Goal: Complete application form

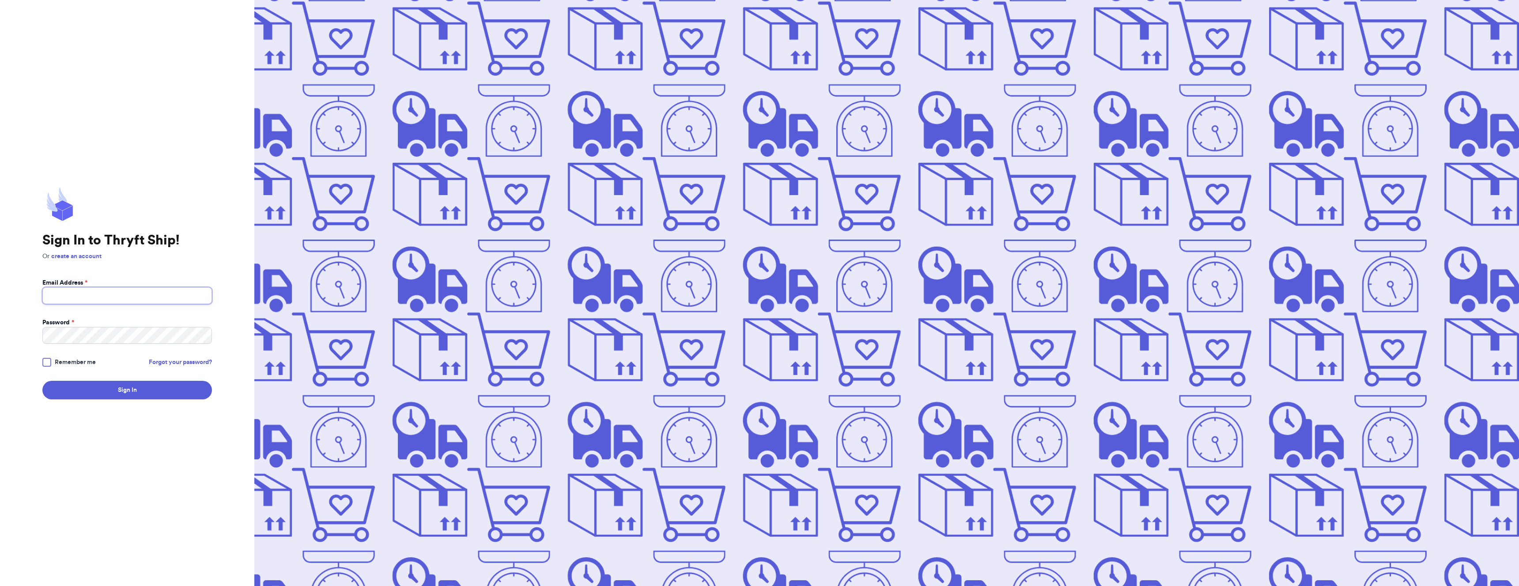
click at [170, 295] on input "Email Address *" at bounding box center [127, 295] width 170 height 17
click at [0, 586] on com-1password-button at bounding box center [0, 586] width 0 height 0
click at [191, 295] on input "Email Address *" at bounding box center [127, 295] width 170 height 17
click at [0, 586] on com-1password-button at bounding box center [0, 586] width 0 height 0
type input "[EMAIL_ADDRESS][DOMAIN_NAME]"
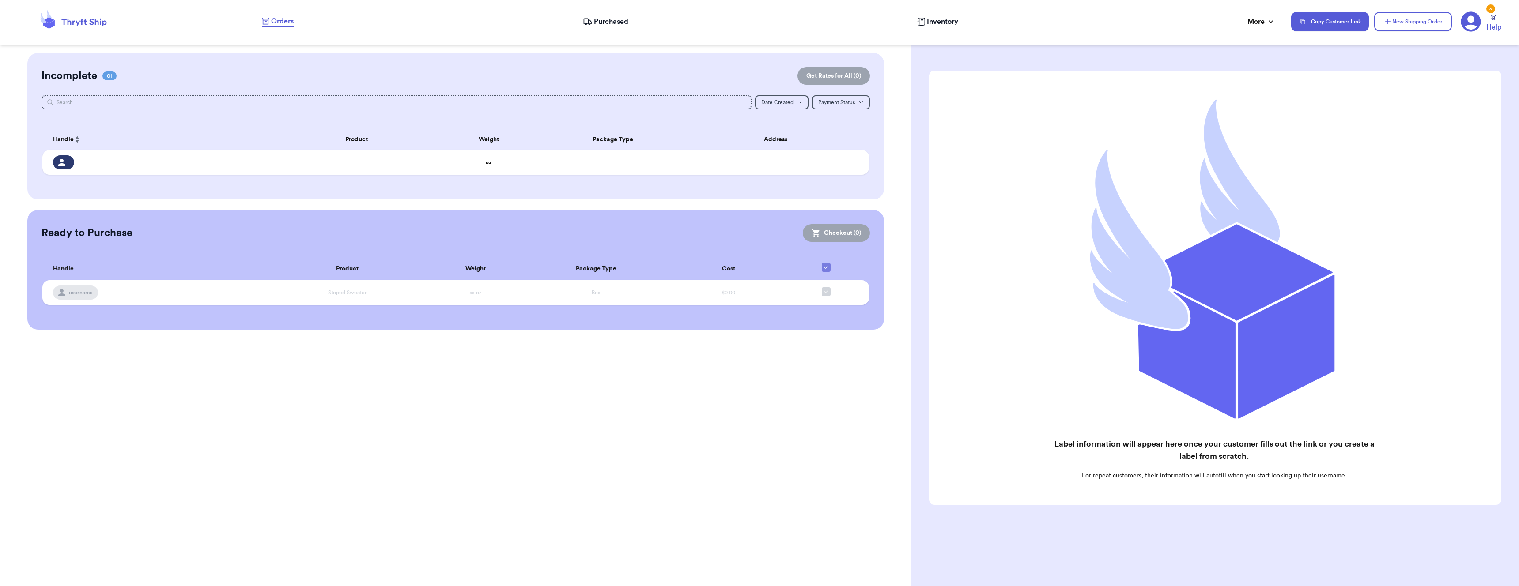
click at [619, 16] on span "Purchased" at bounding box center [611, 21] width 34 height 11
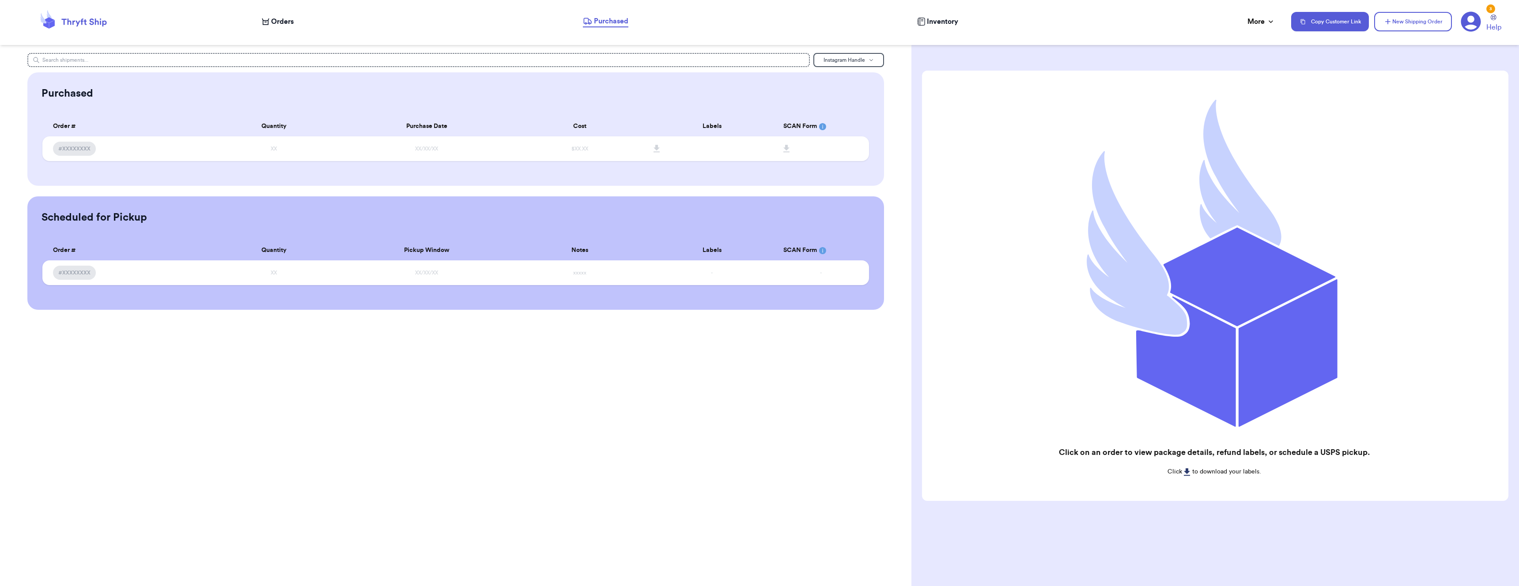
click at [309, 28] on nav "Orders Purchased Inventory More Stats Completed Orders Copy Customer Link New S…" at bounding box center [886, 21] width 1266 height 29
click at [294, 28] on nav "Orders Purchased Inventory More Stats Completed Orders Copy Customer Link New S…" at bounding box center [886, 21] width 1266 height 29
click at [274, 20] on span "Orders" at bounding box center [282, 21] width 23 height 11
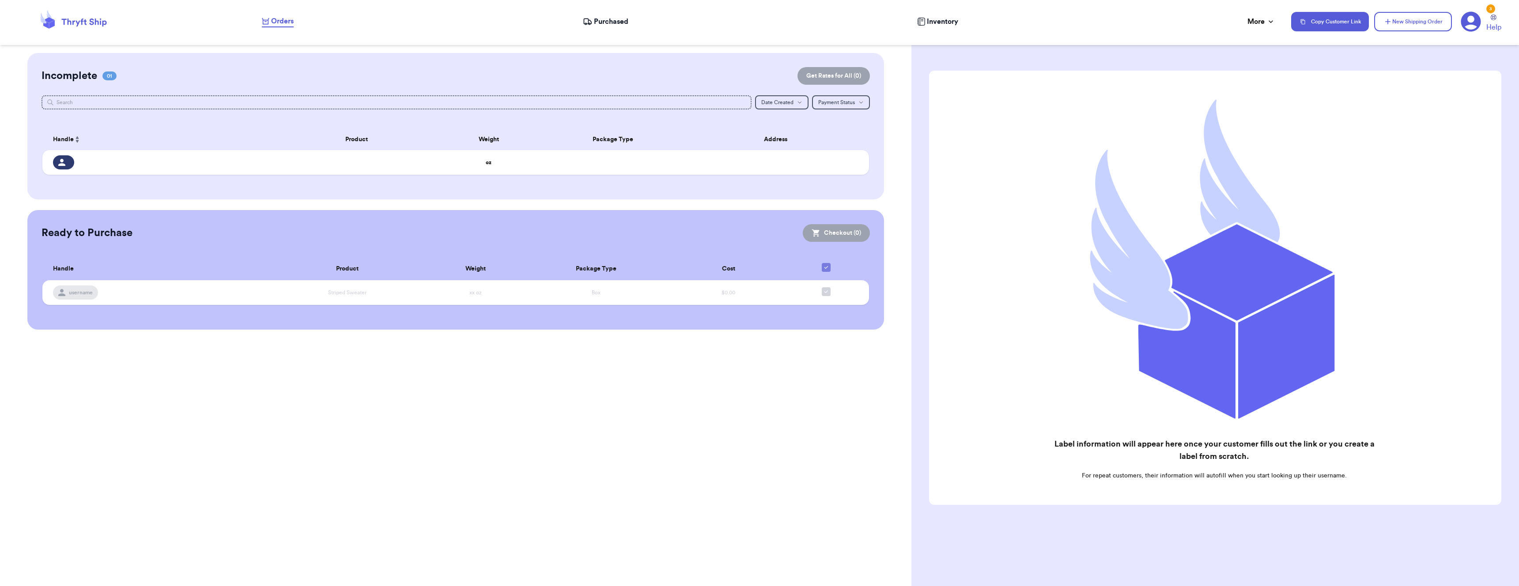
click at [595, 143] on th "Package Type" at bounding box center [612, 139] width 149 height 21
click at [477, 148] on th "Weight" at bounding box center [488, 139] width 99 height 21
click at [474, 159] on td "oz" at bounding box center [488, 162] width 99 height 25
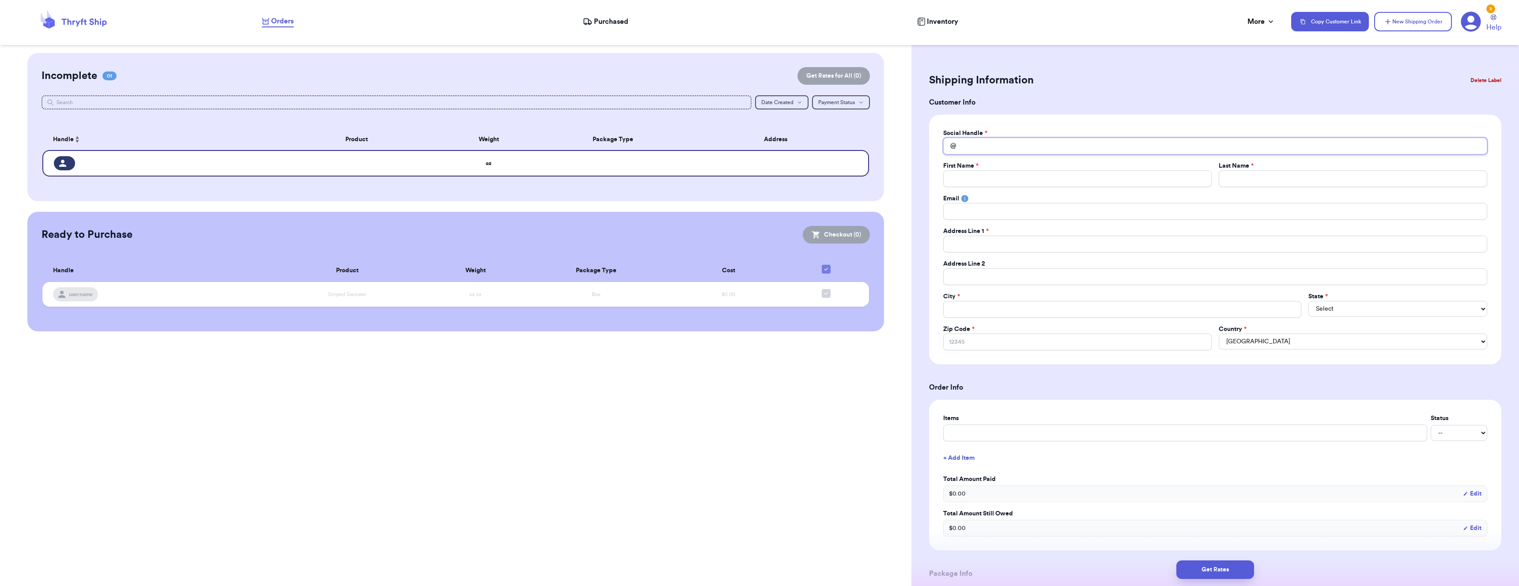
click at [1014, 141] on input "Total Amount Paid" at bounding box center [1215, 146] width 544 height 17
click at [1012, 144] on input "Total Amount Paid" at bounding box center [1215, 146] width 544 height 17
click at [1007, 147] on input "Total Amount Paid" at bounding box center [1215, 146] width 544 height 17
type input "d"
type input "da"
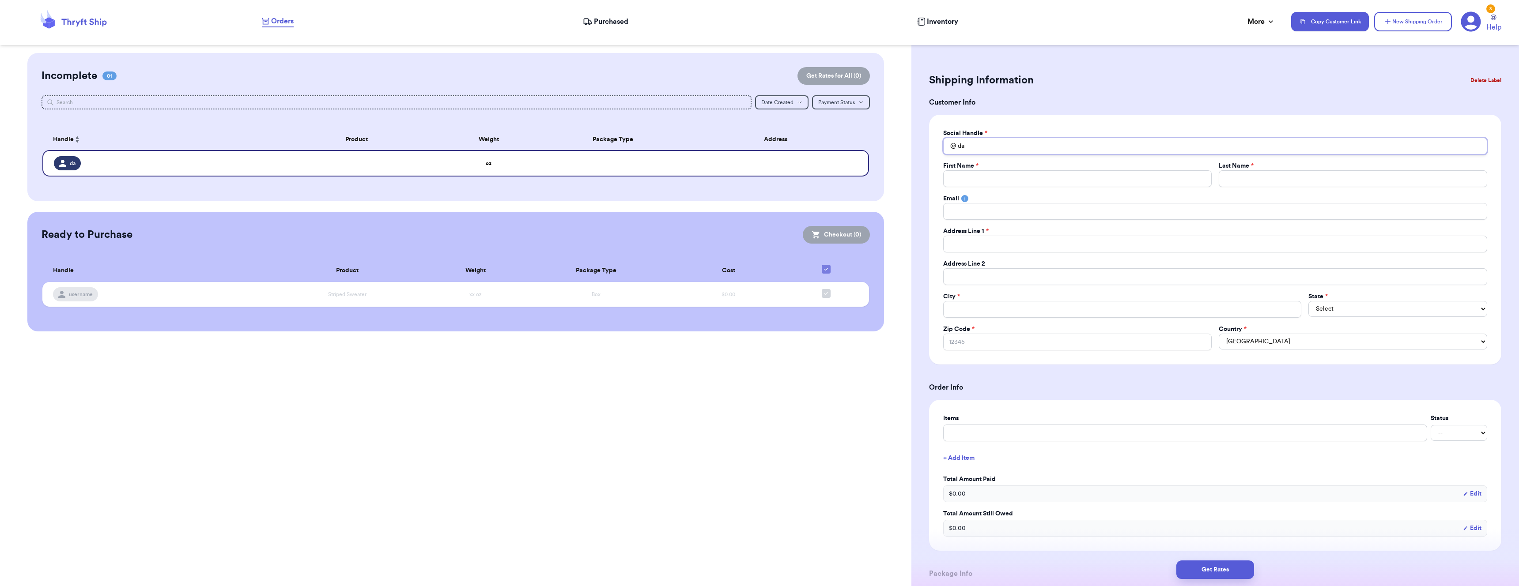
type input "[PERSON_NAME]"
type input "danie"
type input "[PERSON_NAME]"
type input "danielm"
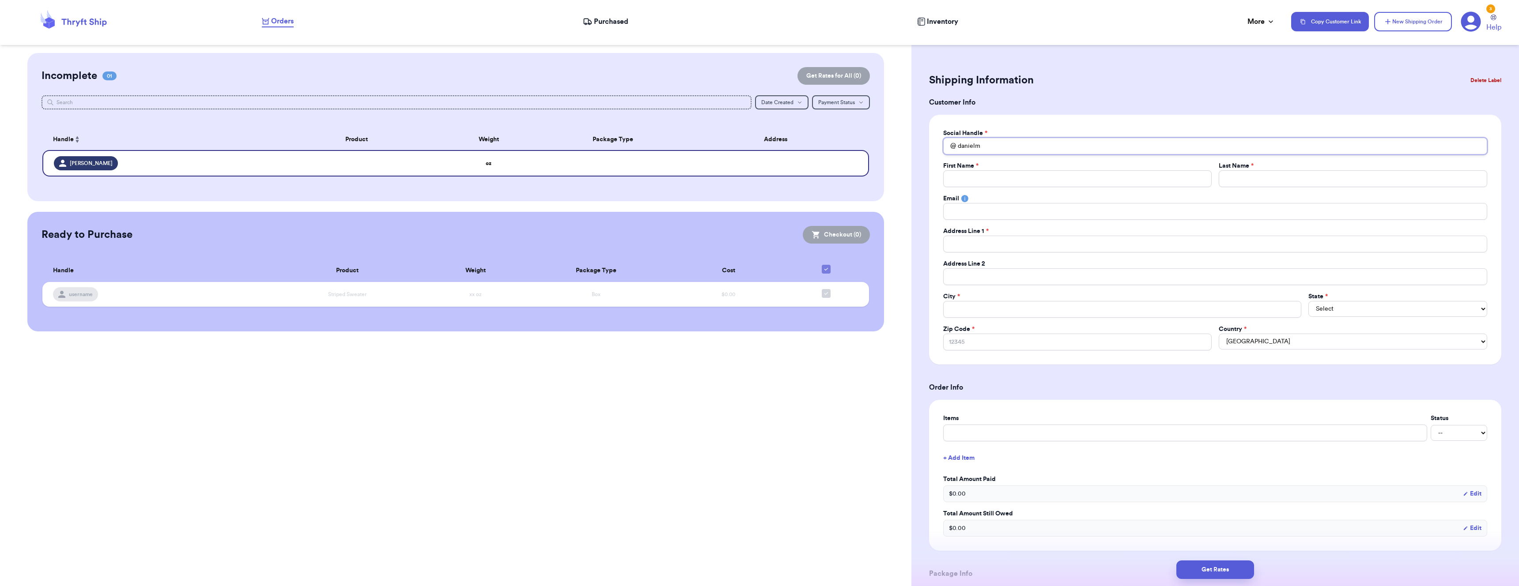
type input "danielml"
type input "danielmlo"
type input "danielmloz"
type input "danielmloza"
type input "danielmlozan"
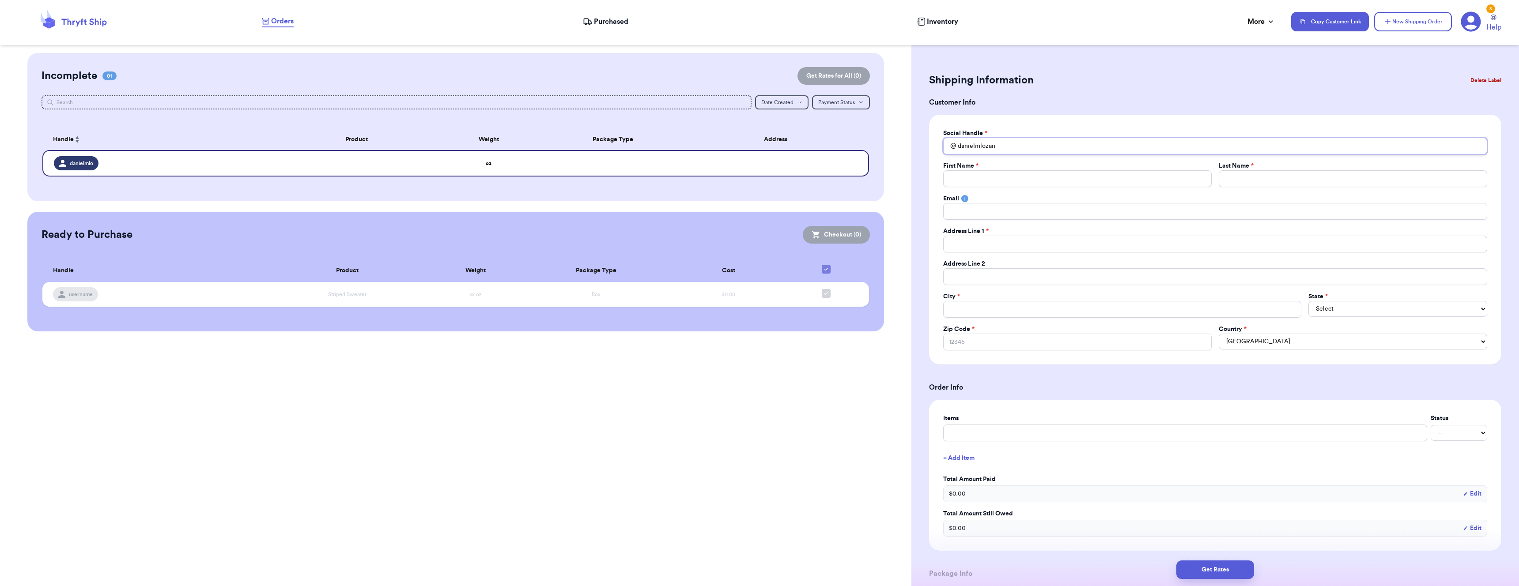
type input "danielmlozano"
type input "D"
type input "Da"
type input "[PERSON_NAME]"
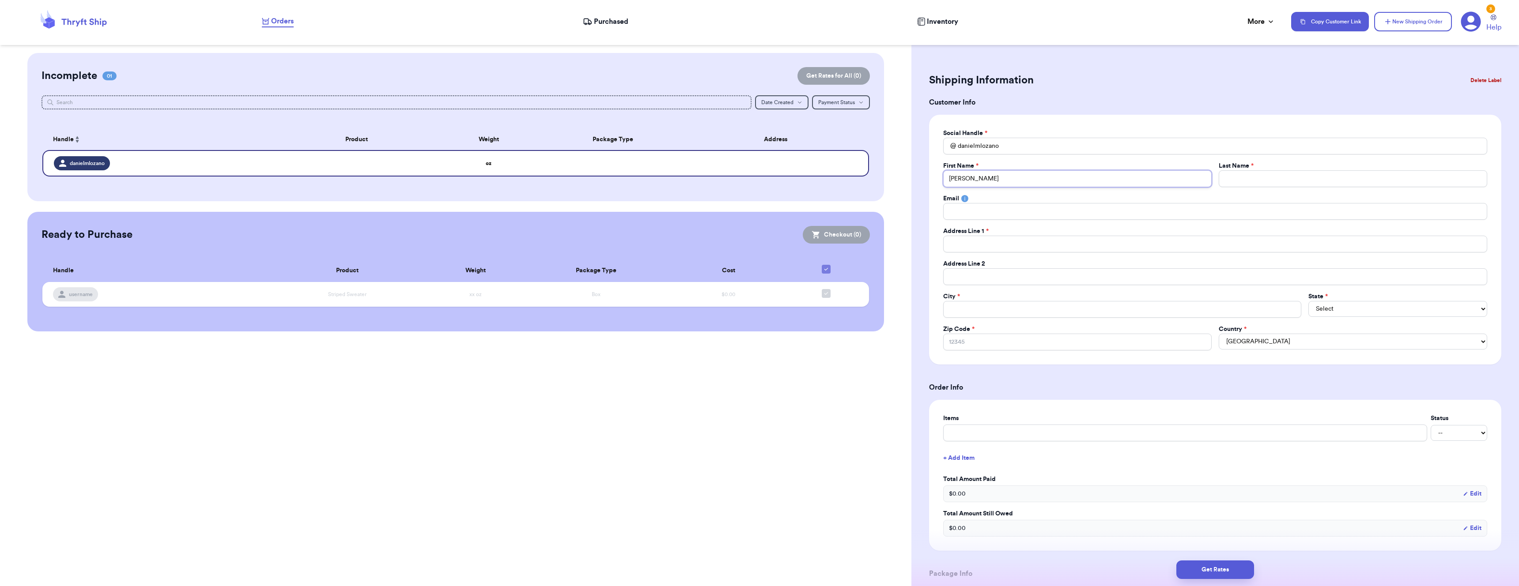
type input "[PERSON_NAME]"
type input "Danie"
type input "[PERSON_NAME]"
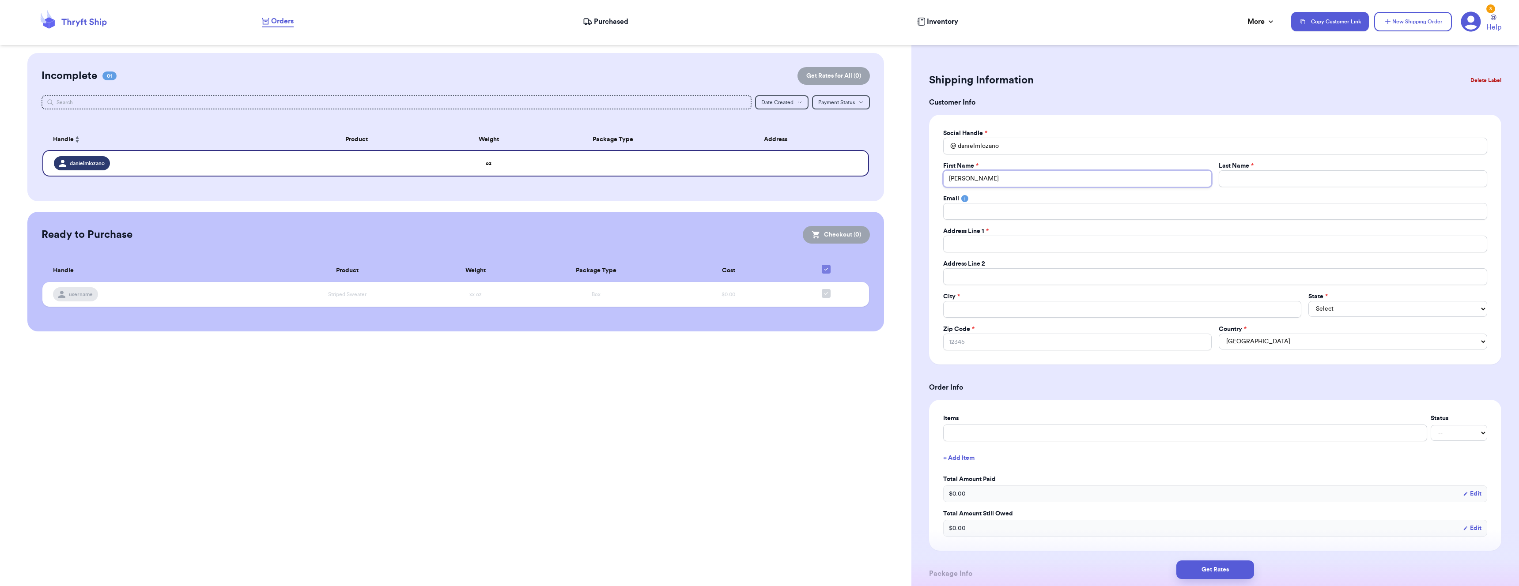
type input "[PERSON_NAME]"
type input "M"
type input "Me"
type input "Men"
type input "Mend"
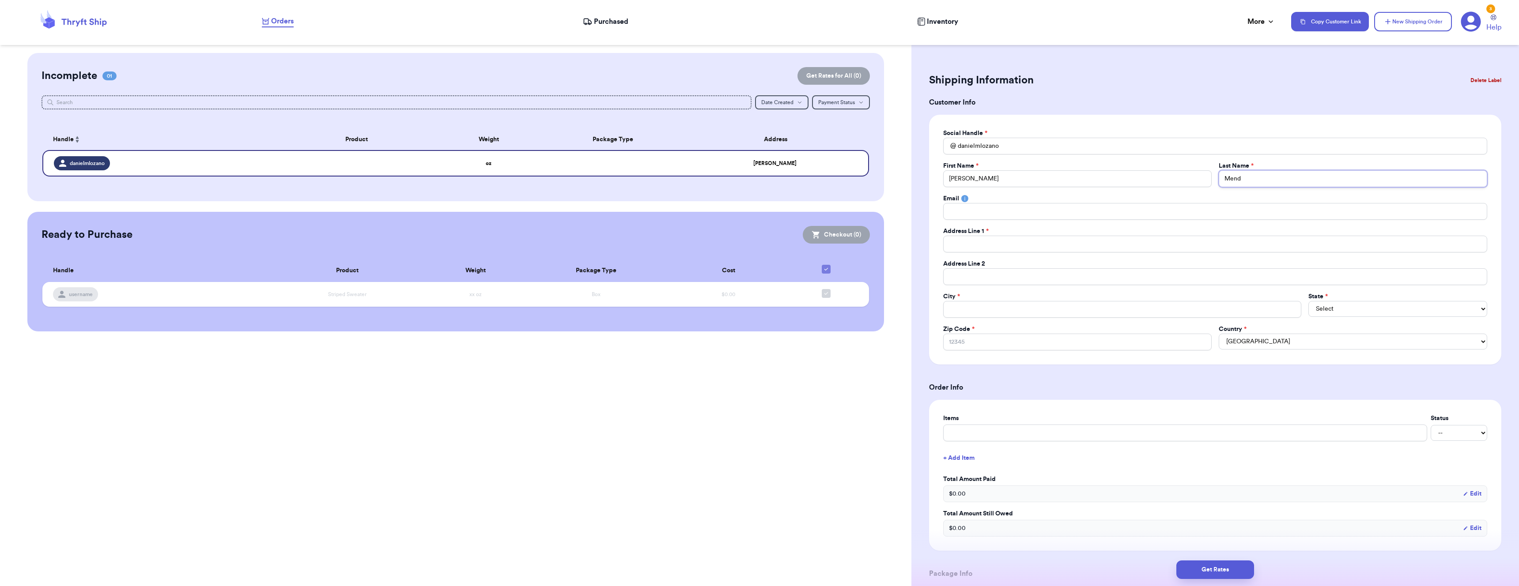
type input "Mendo"
type input "[PERSON_NAME]"
type input "[PERSON_NAME] L"
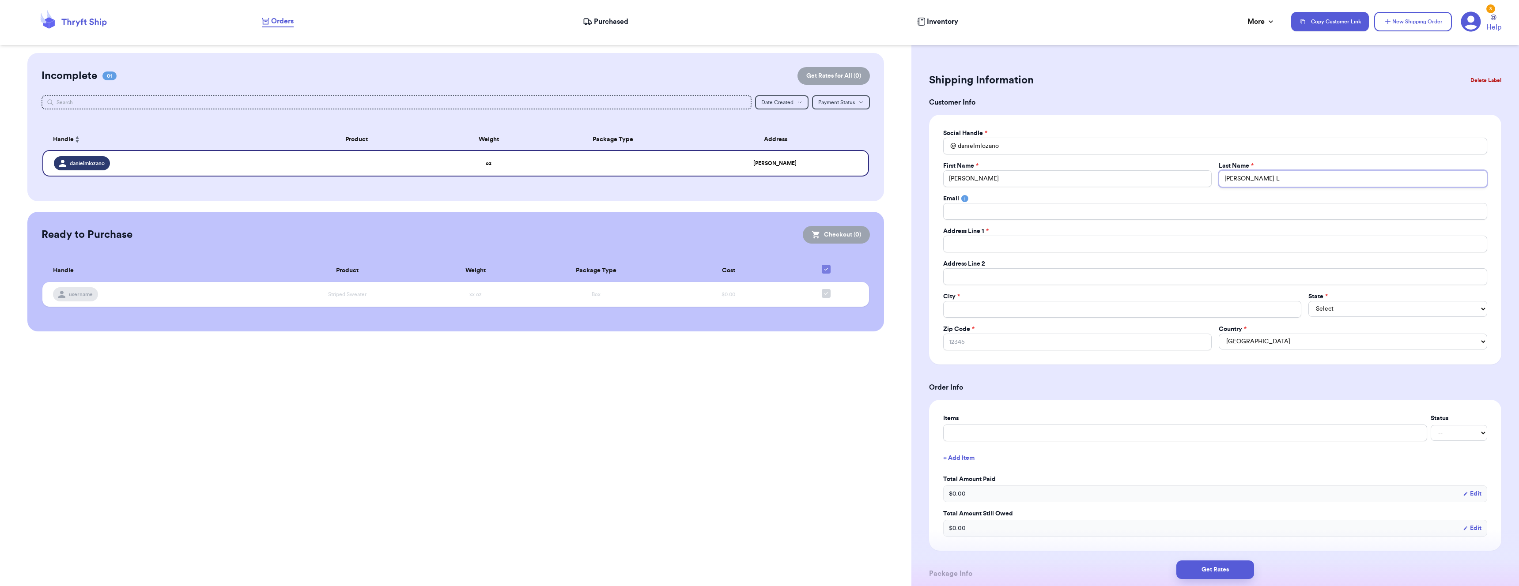
type input "[PERSON_NAME] Lo"
type input "[PERSON_NAME] Loz"
type input "[PERSON_NAME]"
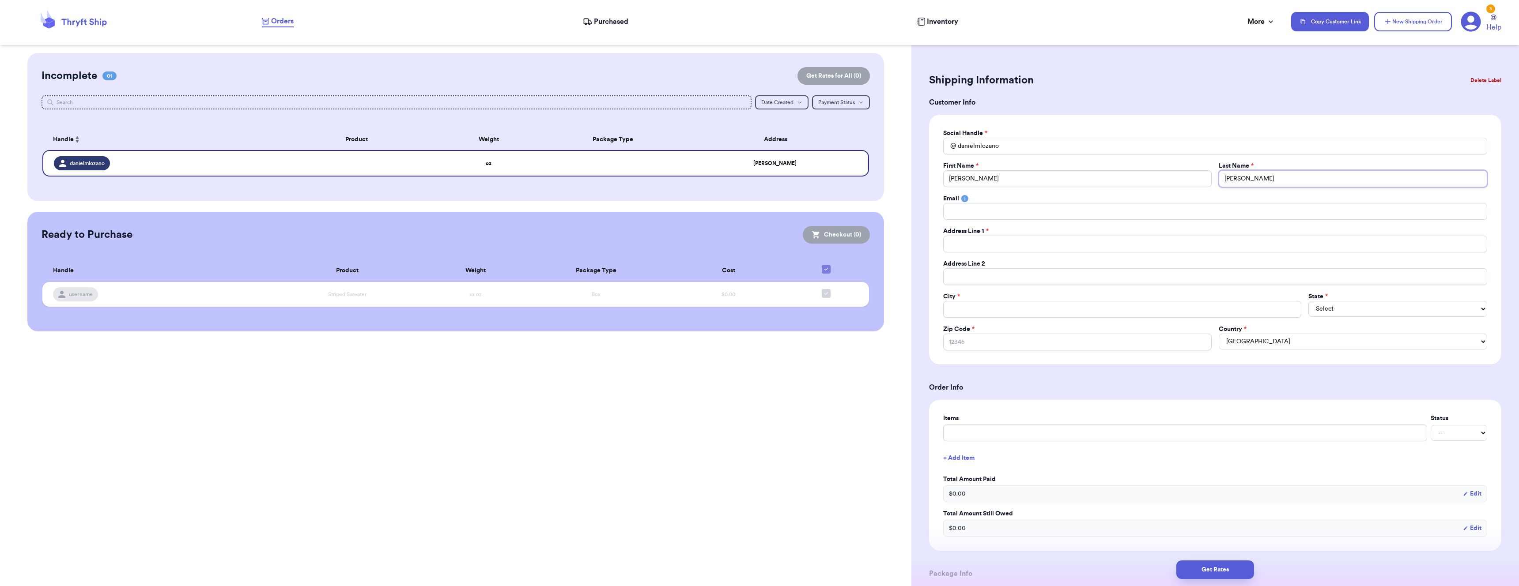
type input "[PERSON_NAME]"
type input "h"
type input "he"
type input "hey"
type input "hey@"
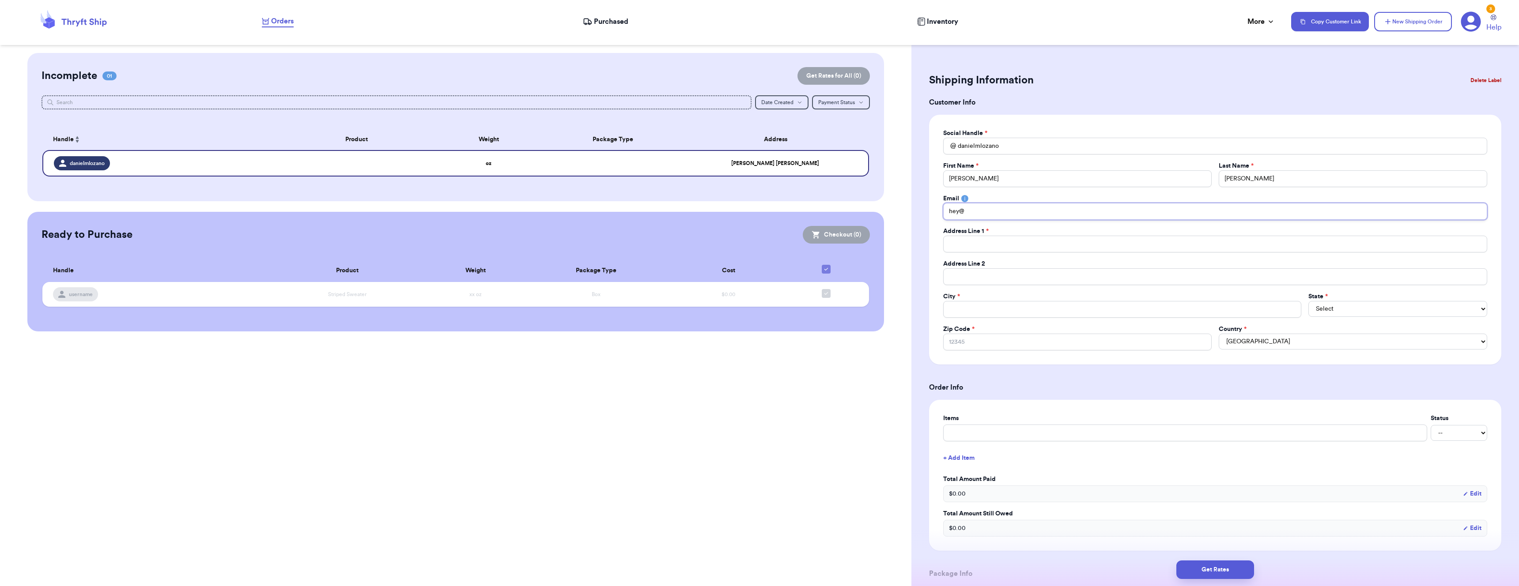
type input "hey@d"
type input "hey@da"
type input "hey@[PERSON_NAME]"
type input "hey@dani"
type input "hey@danie"
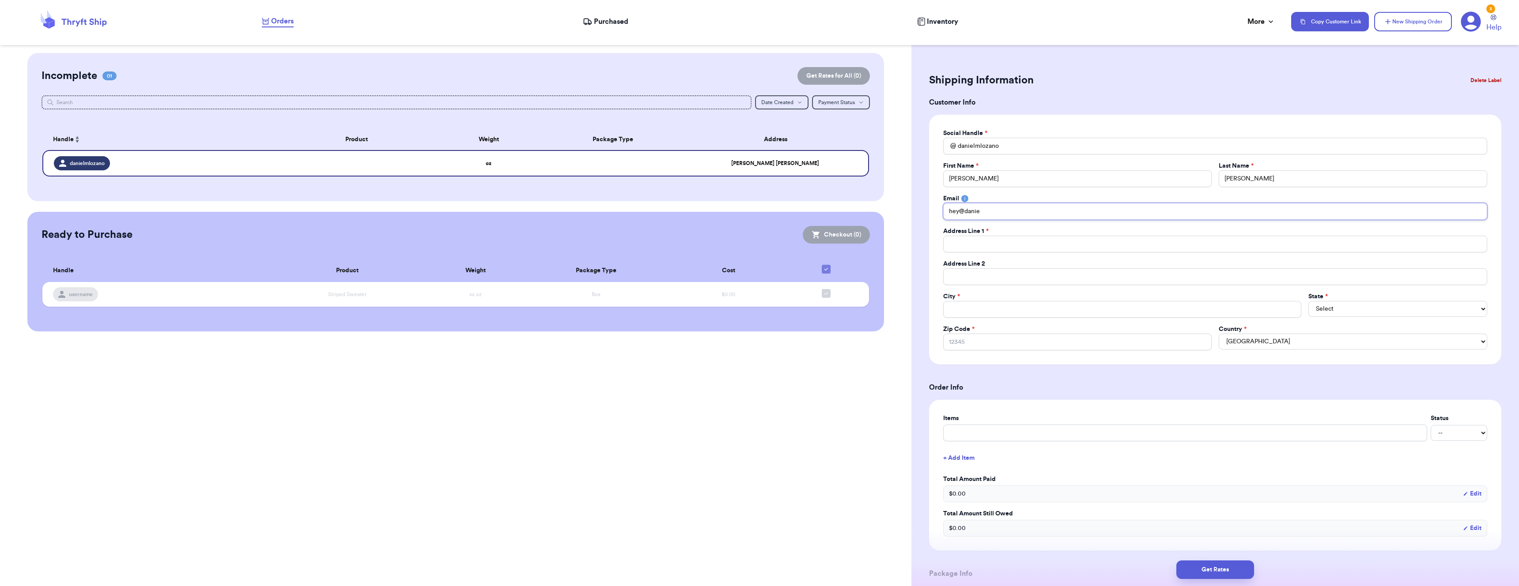
type input "hey@[PERSON_NAME]"
type input "hey@danielm"
type input "hey@danielml"
type input "hey@danielmlo"
type input "hey@danielmloz"
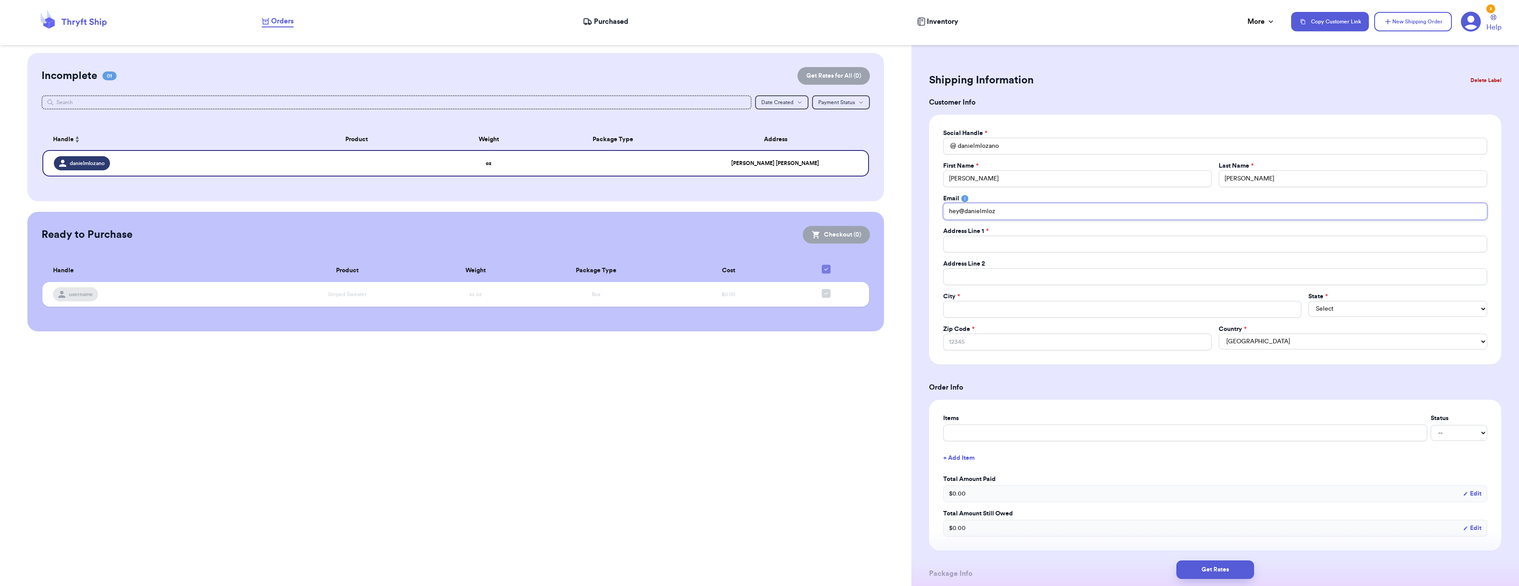
type input "hey@danielmloza"
type input "hey@danielmlozan"
type input "hey@danielmlozano"
type input "hey@danielmlozano."
type input "hey@danielmlozano.c"
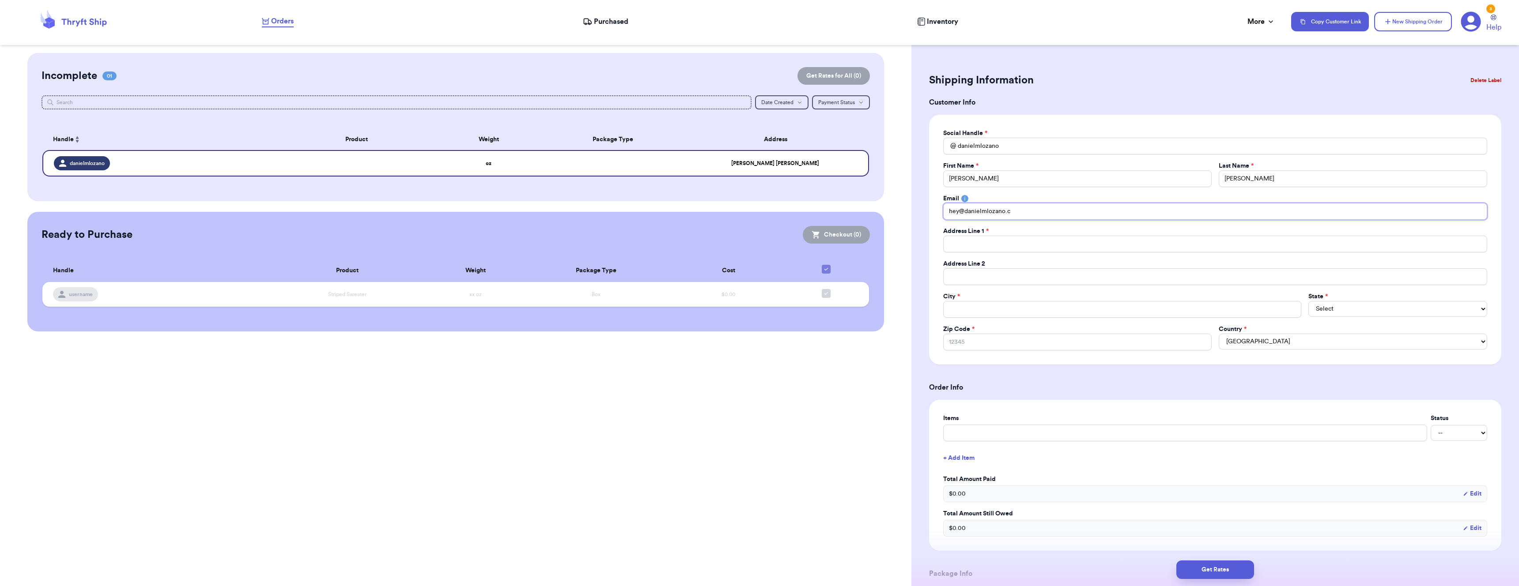
type input "[EMAIL_ADDRESS][DOMAIN_NAME]"
click at [0, 586] on com-1password-button at bounding box center [0, 586] width 0 height 0
type input "[PERSON_NAME] 2021"
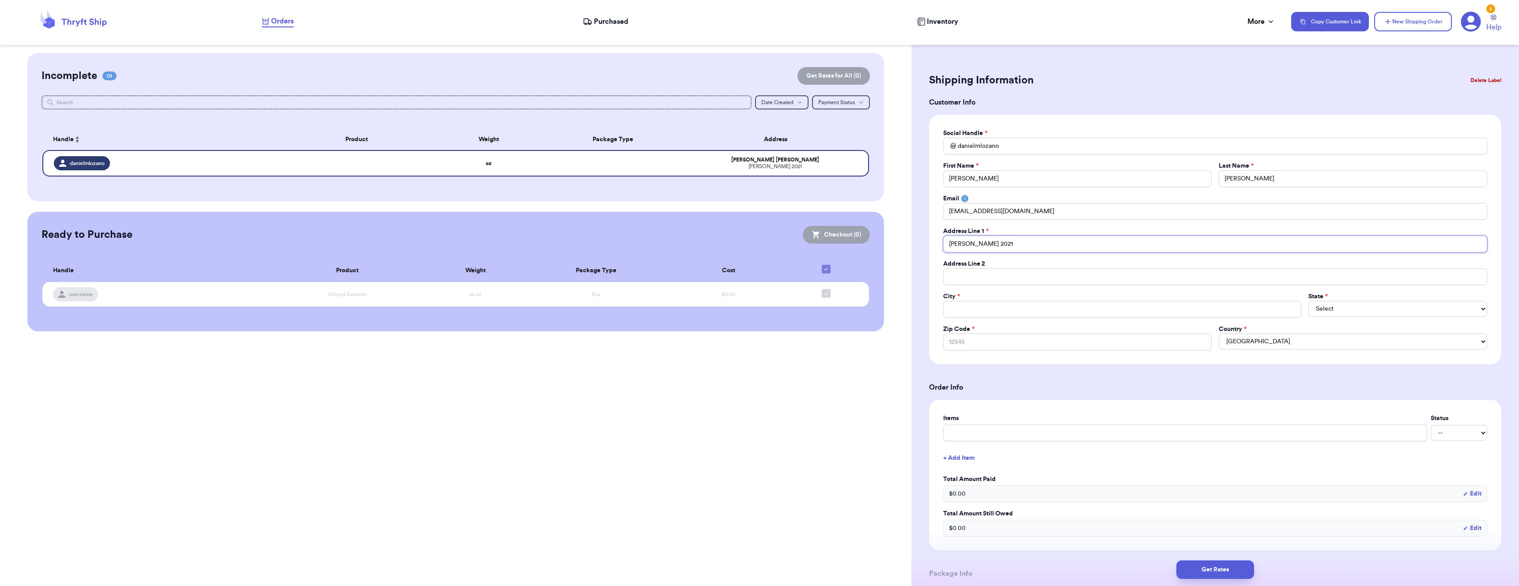
click at [1063, 249] on input "[PERSON_NAME] 2021" at bounding box center [1215, 244] width 544 height 17
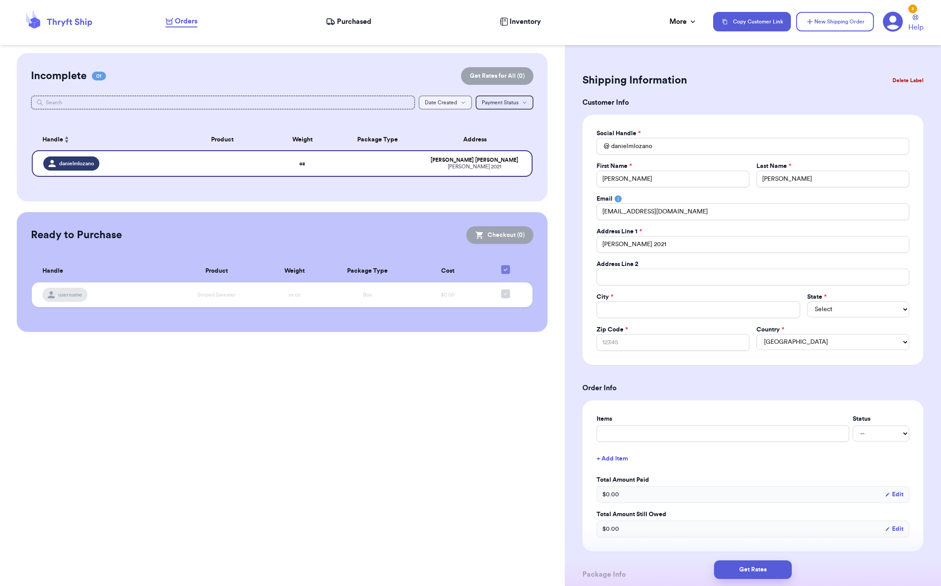
click at [443, 99] on button "Date Created Date Created" at bounding box center [445, 102] width 53 height 14
click at [446, 127] on button "Newest" at bounding box center [445, 133] width 53 height 14
